Goal: Task Accomplishment & Management: Manage account settings

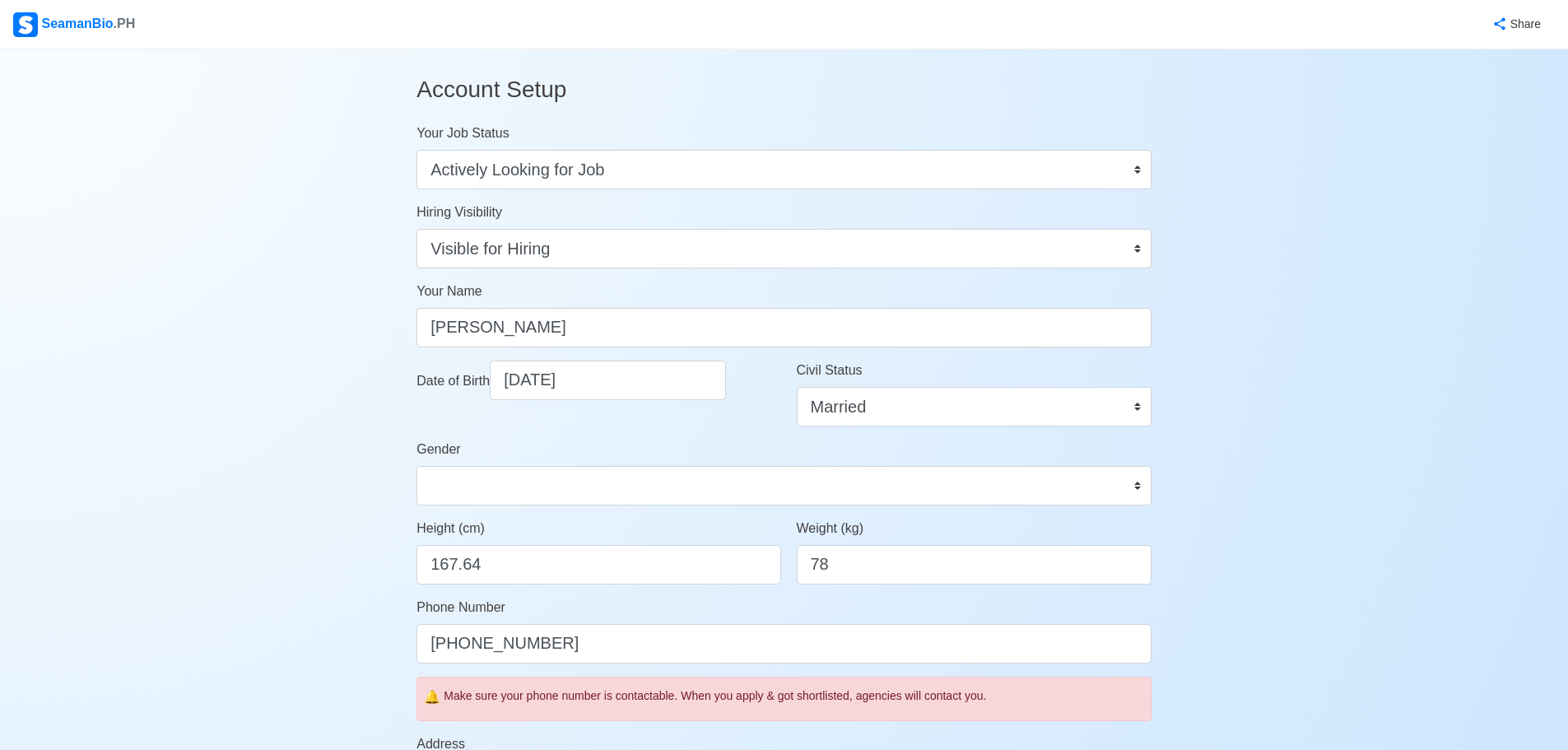
select select "Actively Looking for Job"
select select "Visible for Hiring"
select select "Married"
select select "[DEMOGRAPHIC_DATA]"
select select "PH"
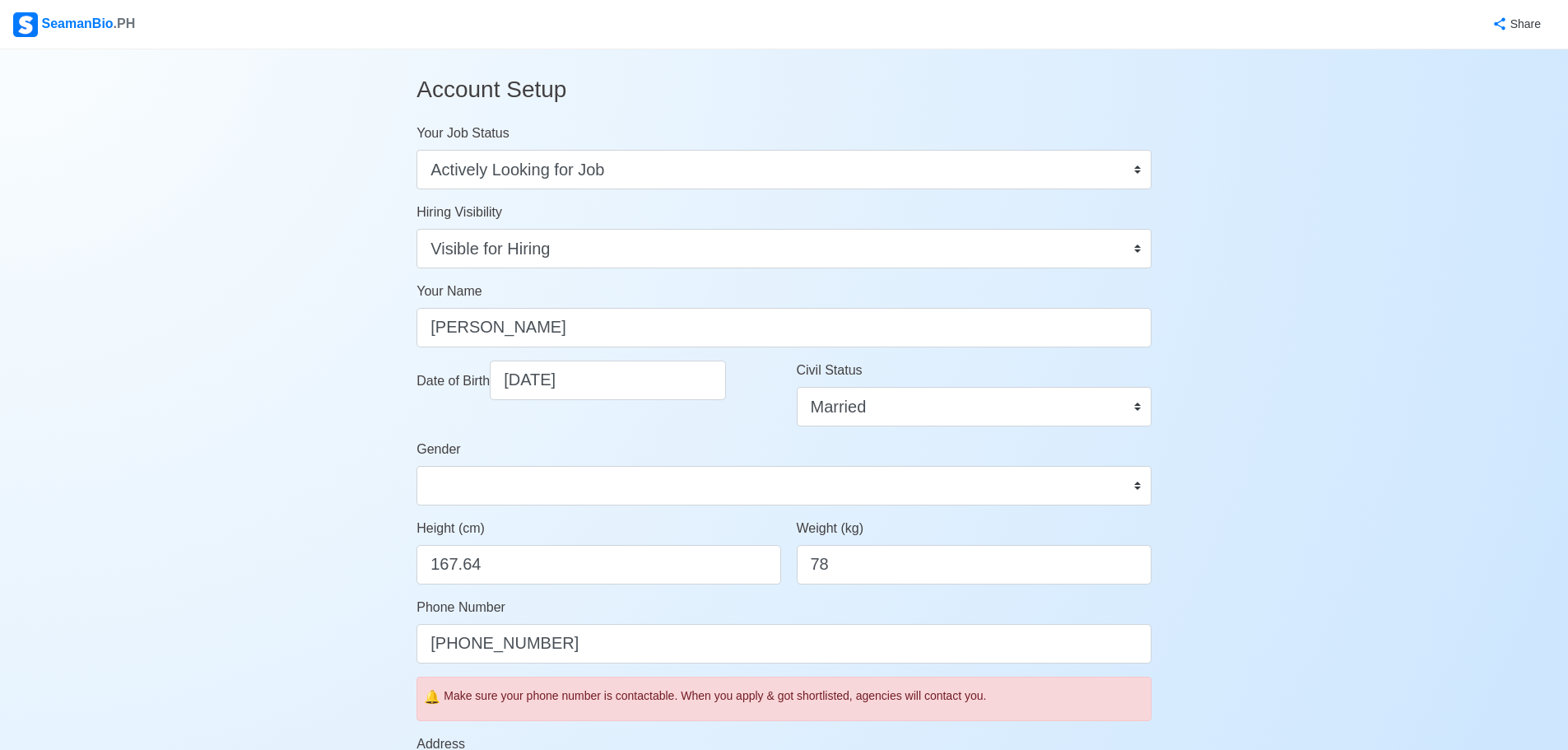
select select "4102462800000"
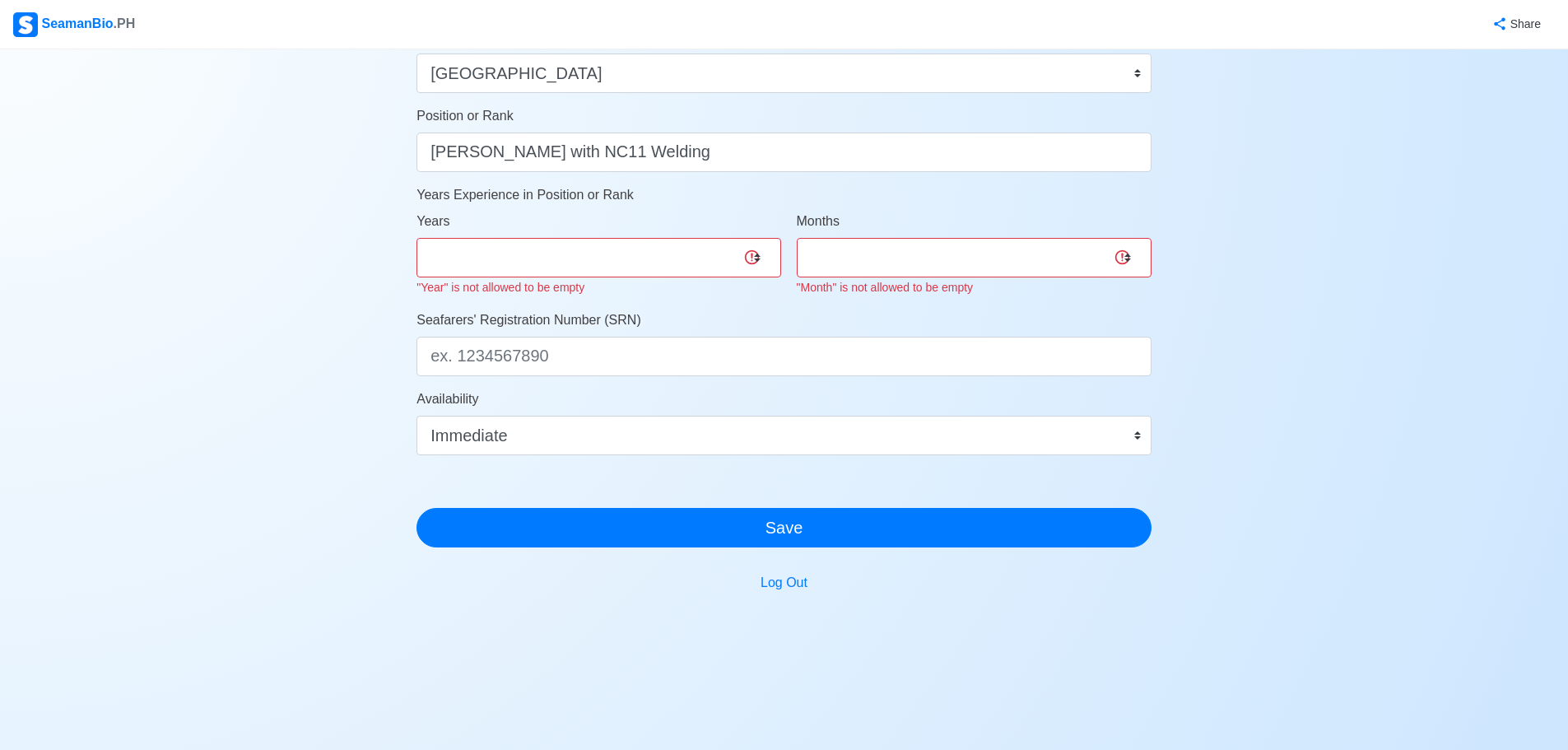
scroll to position [724, 0]
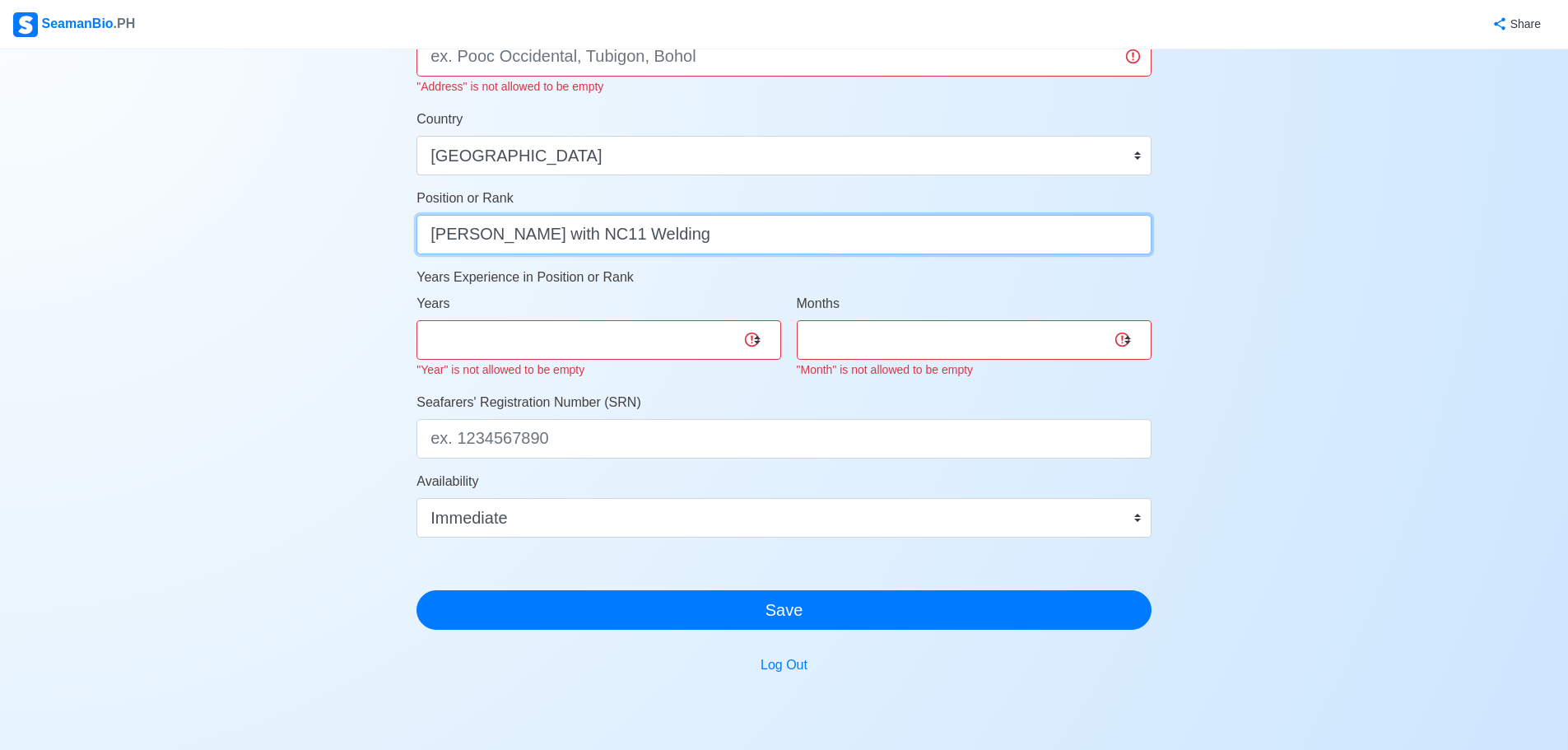
click at [953, 240] on input "[PERSON_NAME] with NC11 Welding" at bounding box center [784, 234] width 735 height 40
click at [953, 239] on input "[PERSON_NAME] with NC11 Welding" at bounding box center [784, 234] width 735 height 40
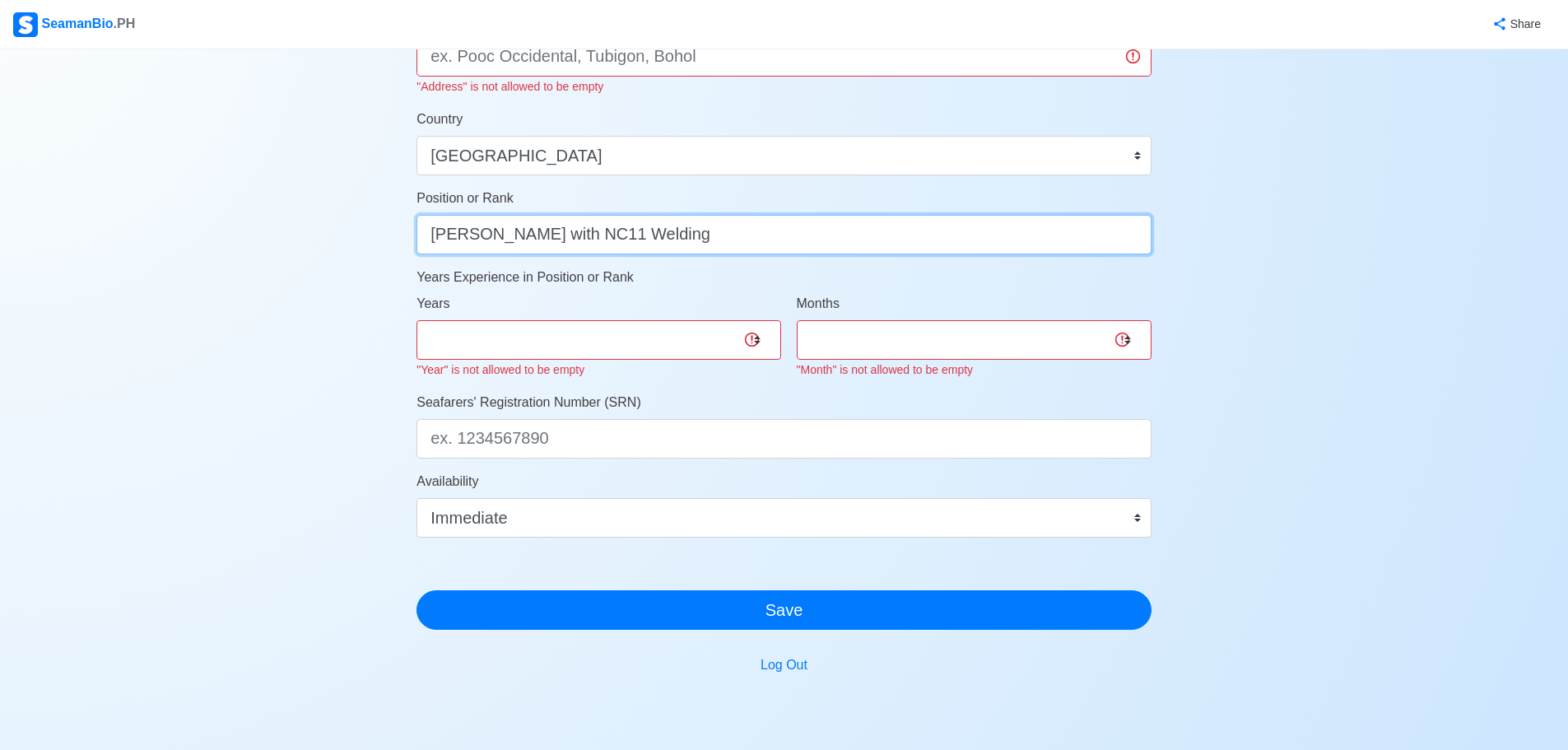
click at [953, 239] on input "[PERSON_NAME] with NC11 Welding" at bounding box center [784, 234] width 735 height 40
click at [429, 233] on input "[PERSON_NAME] with NC11 Welding" at bounding box center [784, 234] width 735 height 40
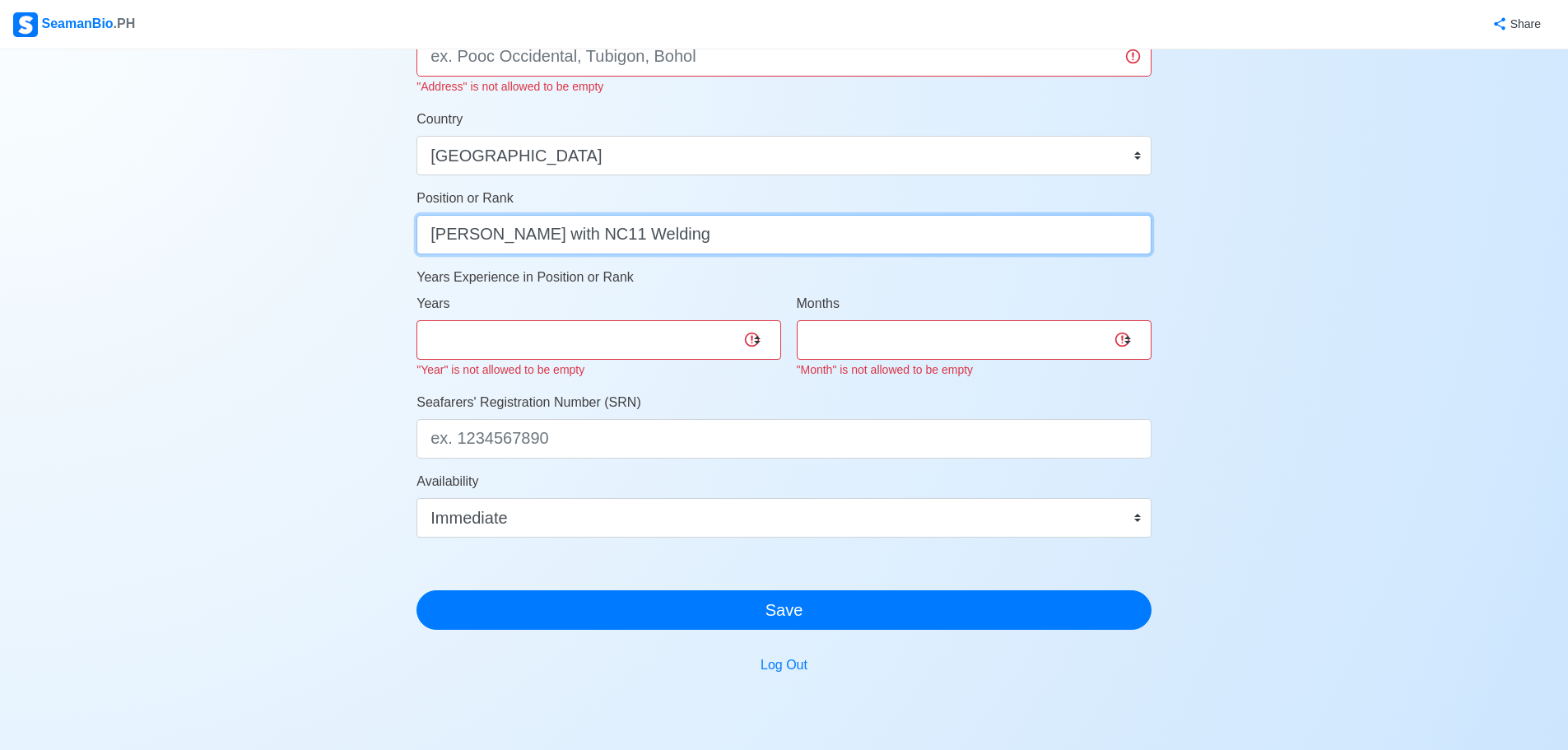
click at [428, 239] on input "[PERSON_NAME] with NC11 Welding" at bounding box center [784, 234] width 735 height 40
drag, startPoint x: 586, startPoint y: 237, endPoint x: 727, endPoint y: 252, distance: 141.8
click at [727, 252] on input "able bodied [PERSON_NAME] with NC11 Welding" at bounding box center [784, 234] width 735 height 40
click at [733, 243] on input "able bodied [PERSON_NAME] with NC11 Welding" at bounding box center [784, 234] width 735 height 40
click at [439, 238] on input "able bodied [PERSON_NAME] with NC11 Welding" at bounding box center [784, 234] width 735 height 40
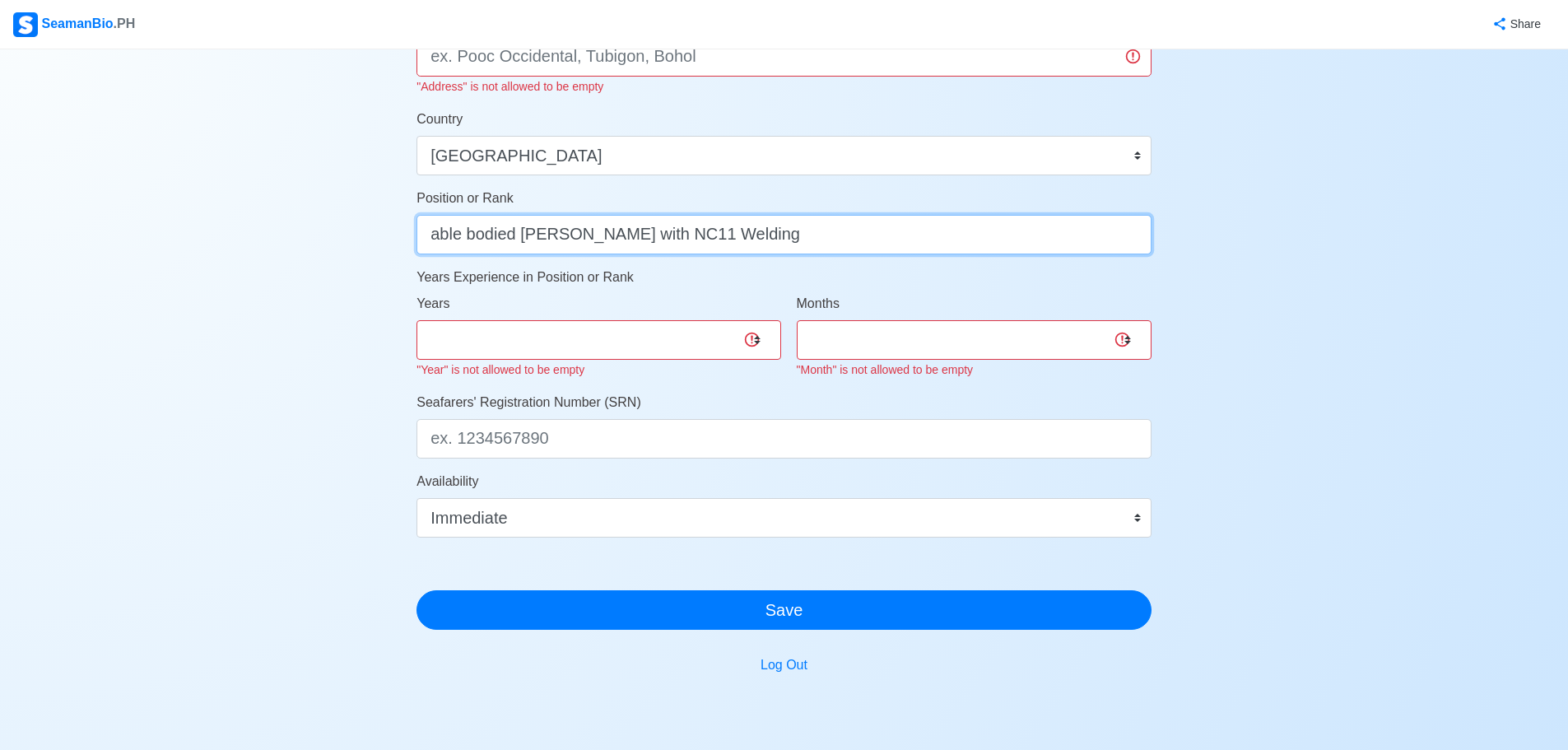
click at [439, 238] on input "able bodied [PERSON_NAME] with NC11 Welding" at bounding box center [784, 234] width 735 height 40
click at [441, 232] on input "able bodied [PERSON_NAME] with NC11 Welding" at bounding box center [784, 234] width 735 height 40
click at [474, 235] on input "Able bodied [PERSON_NAME] with NC11 Welding" at bounding box center [784, 234] width 735 height 40
type input "[PERSON_NAME] [PERSON_NAME] with NC11 Welding"
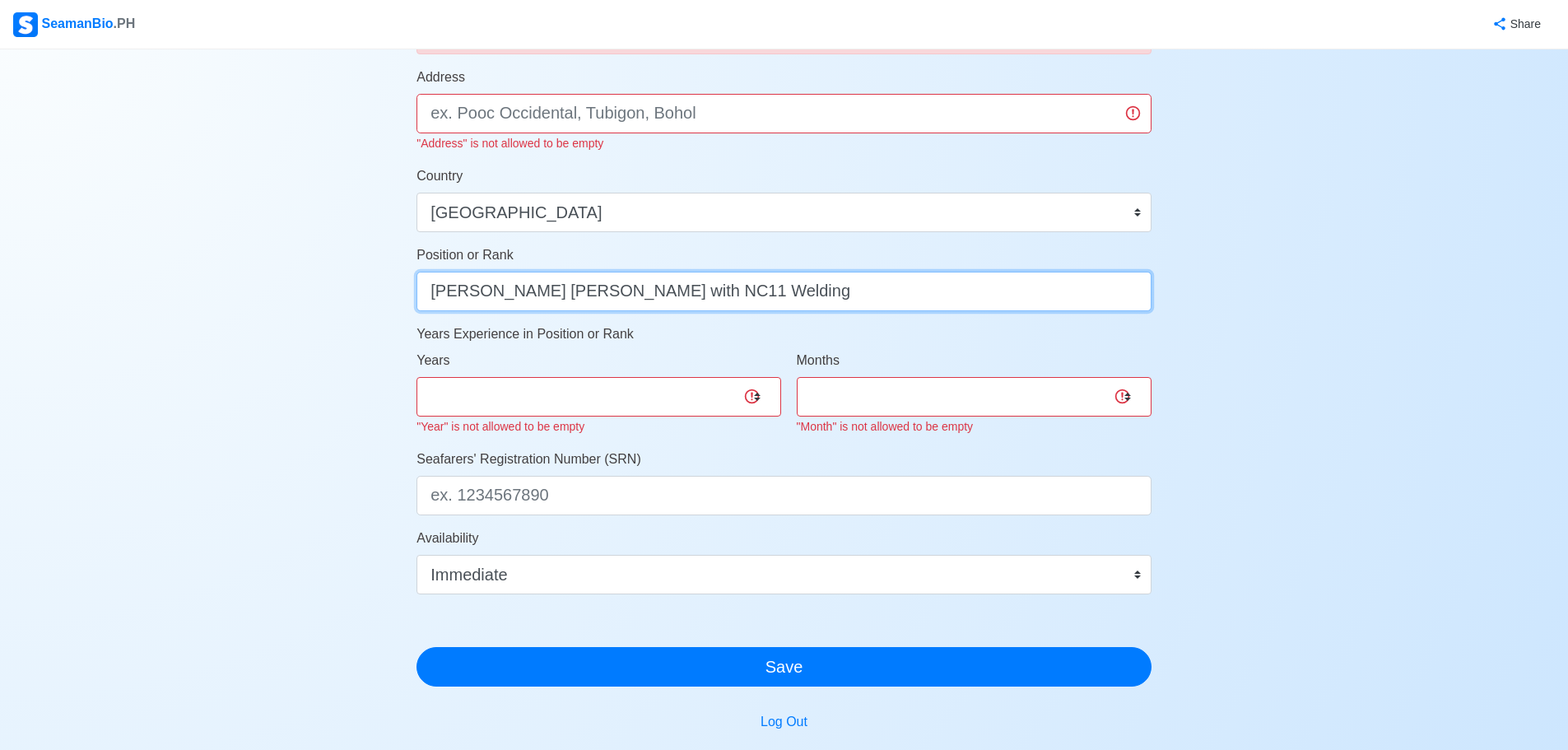
scroll to position [641, 0]
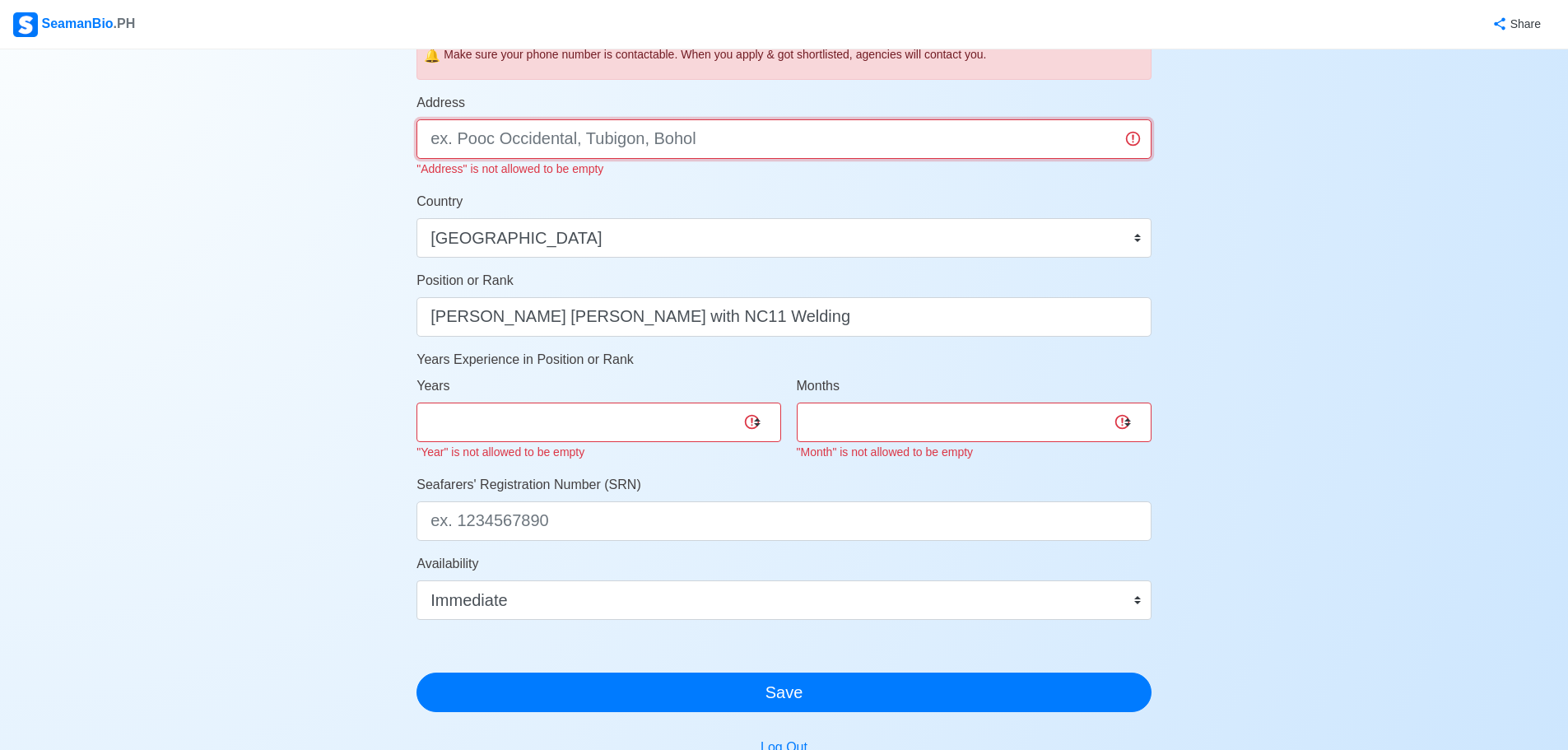
click at [632, 150] on input "Address" at bounding box center [784, 139] width 735 height 40
click at [634, 141] on input "Address" at bounding box center [784, 139] width 735 height 40
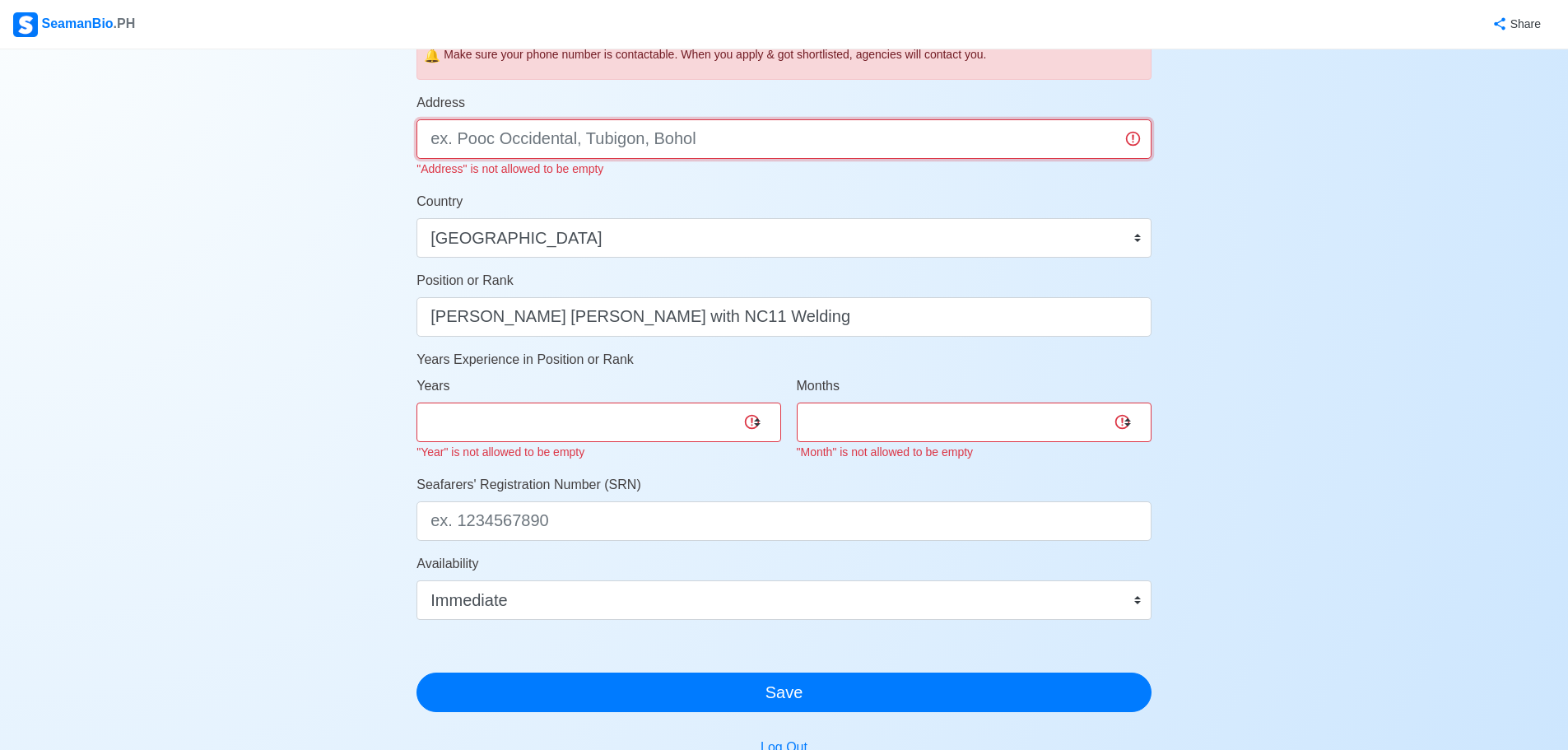
click at [634, 141] on input "Address" at bounding box center [784, 139] width 735 height 40
paste input "Blk 5 aringit kaingin 1 brgy pansol Q. c"
click at [480, 137] on input "Blk 5 aringit kaingin 1 brgy pansol Q. c" at bounding box center [784, 139] width 735 height 40
click at [532, 147] on input "Blk 5 Aringit kaingin 1 brgy pansol Q. c" at bounding box center [784, 139] width 735 height 40
click at [605, 138] on input "Blk 5 Aringit Kaingin 1 brgy pansol Q. c" at bounding box center [784, 139] width 735 height 40
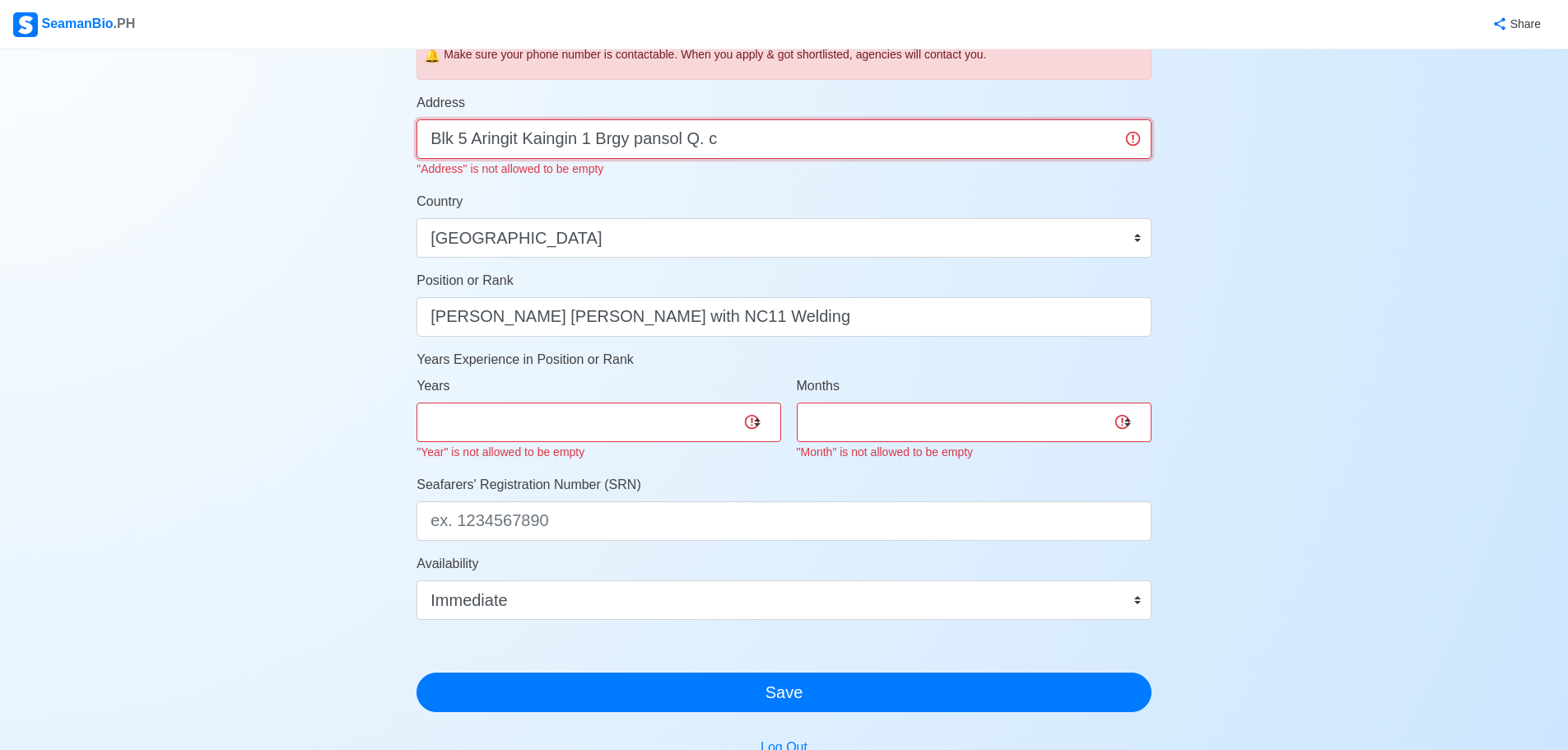
click at [644, 147] on input "Blk 5 Aringit Kaingin 1 Brgy pansol Q. c" at bounding box center [784, 139] width 735 height 40
drag, startPoint x: 698, startPoint y: 141, endPoint x: 733, endPoint y: 143, distance: 35.1
click at [733, 143] on input "Blk 5 Aringit Kaingin 1 Brgy Pansol Q. c" at bounding box center [784, 139] width 735 height 40
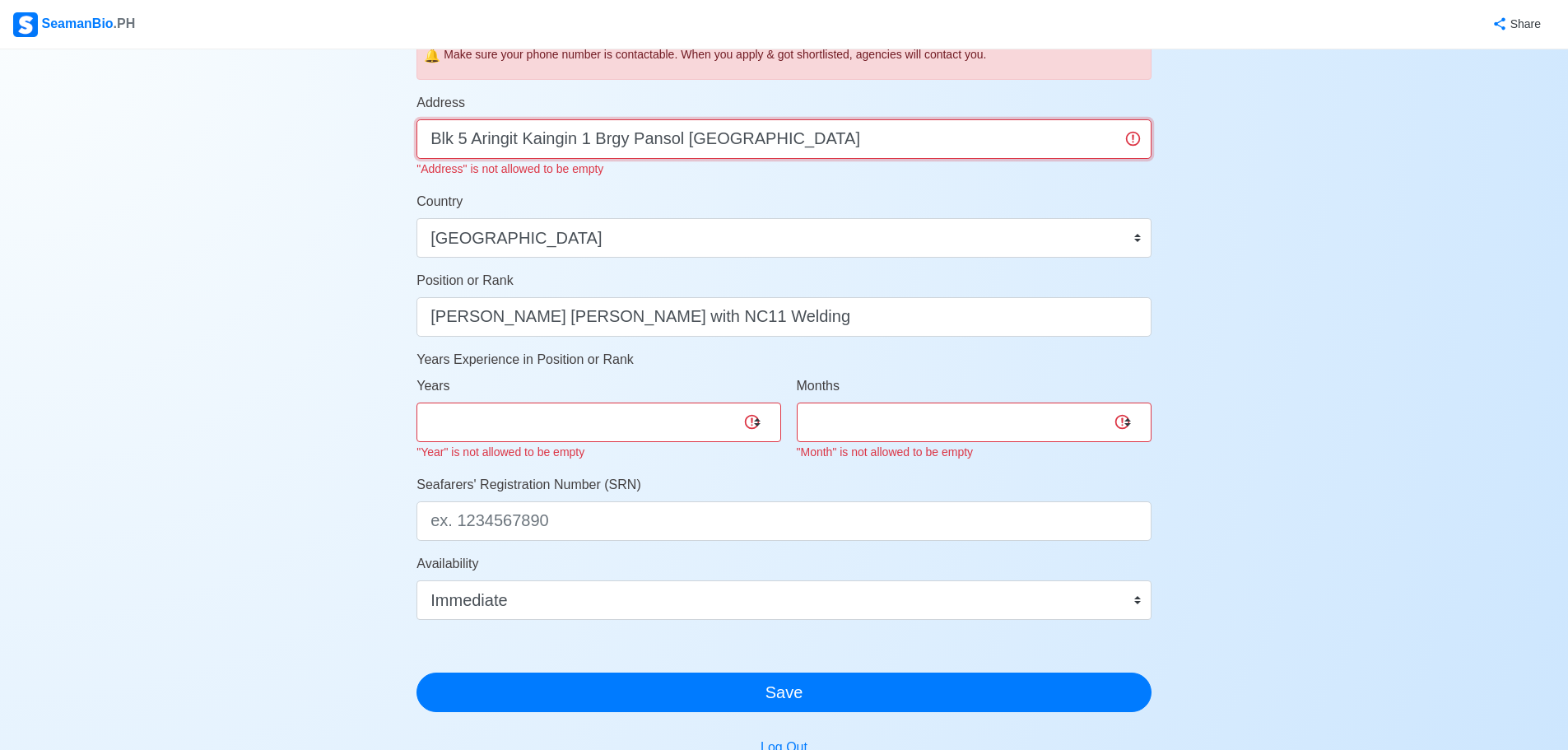
type input "Blk 5 Aringit Kaingin 1 Brgy Pansol [GEOGRAPHIC_DATA]"
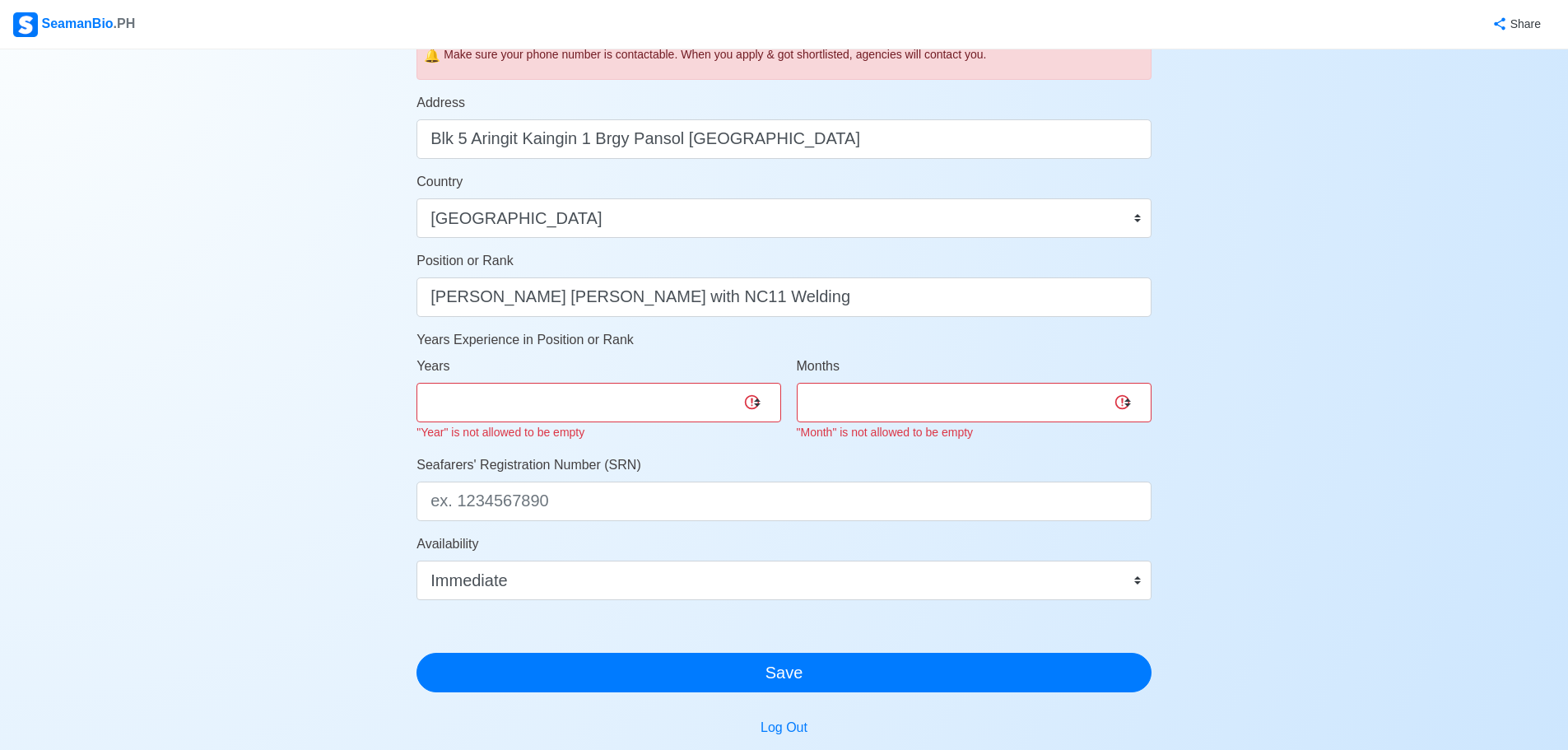
click at [1474, 391] on div "Account Setup Your Job Status Onboard Actively Looking for Job Not Looking for …" at bounding box center [784, 131] width 1568 height 1447
